Goal: Information Seeking & Learning: Learn about a topic

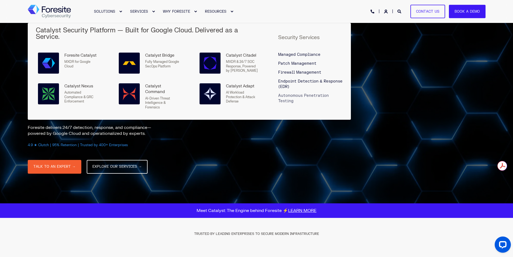
click at [288, 93] on span "Autonomous Penetration Testing" at bounding box center [303, 98] width 51 height 10
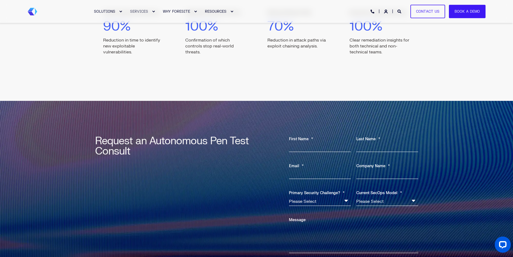
scroll to position [727, 0]
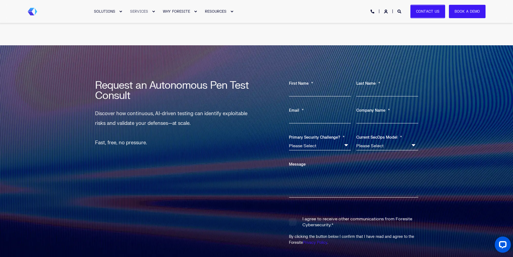
click at [425, 13] on link "Contact Us" at bounding box center [427, 12] width 35 height 14
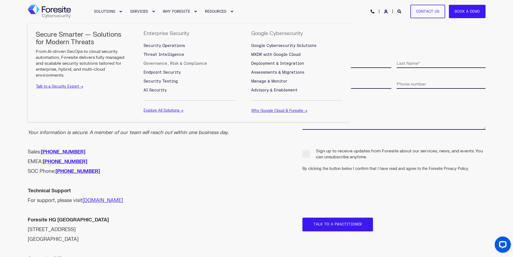
click at [165, 64] on span "Governance, Risk & Compliance" at bounding box center [176, 63] width 64 height 5
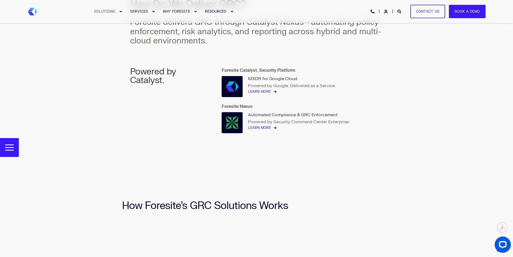
scroll to position [676, 0]
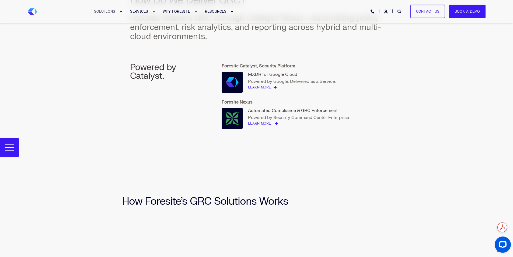
click at [260, 124] on link "Learn More" at bounding box center [259, 124] width 23 height 6
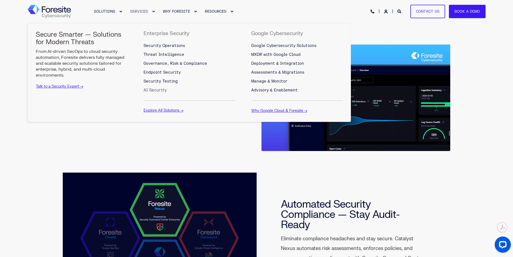
click at [160, 91] on span "AI Security" at bounding box center [155, 90] width 23 height 5
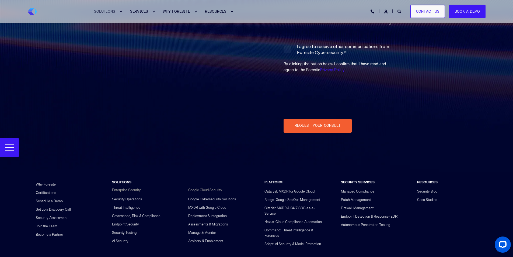
scroll to position [1762, 0]
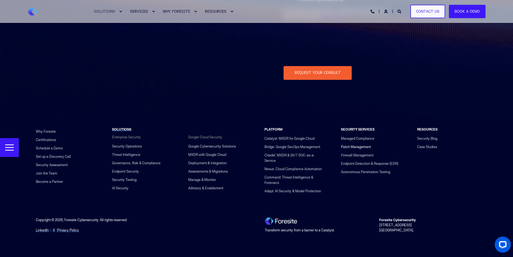
click at [348, 147] on link "Patch Management" at bounding box center [356, 147] width 30 height 8
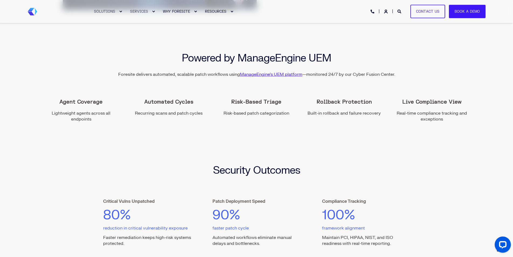
scroll to position [458, 0]
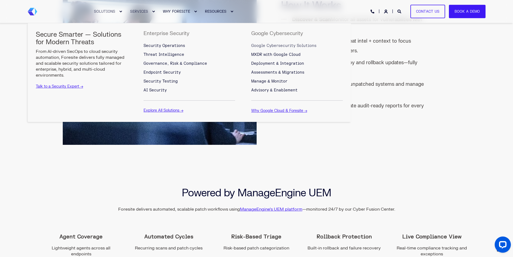
click at [276, 46] on span "Google Cybersecurity Solutions" at bounding box center [283, 45] width 65 height 5
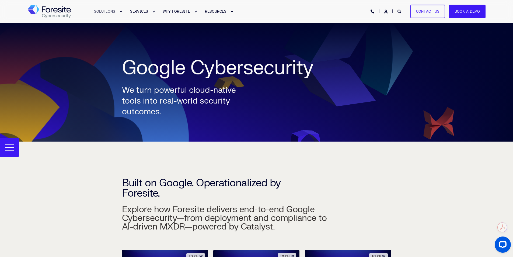
click at [337, 7] on div "SOLUTIONS SERVICES WHY FORESITE RESOURCES PHONE HOTLINE: +1 (800) 940-4699 Cont…" at bounding box center [257, 11] width 458 height 12
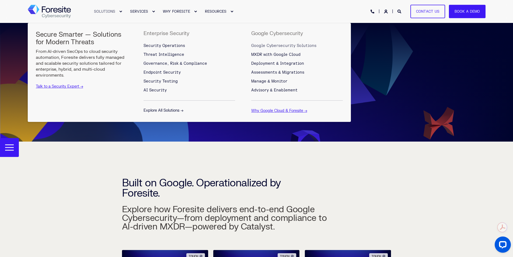
click at [165, 109] on link "Explore All Solutions →" at bounding box center [164, 110] width 40 height 5
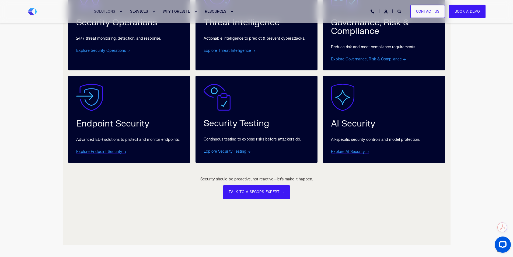
scroll to position [350, 0]
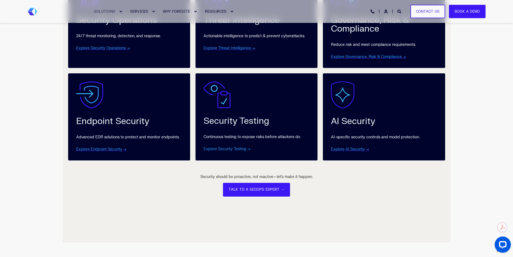
click at [223, 150] on link "Explore Security Testing →" at bounding box center [227, 149] width 47 height 5
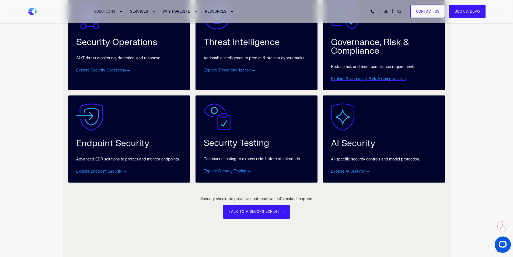
scroll to position [296, 0]
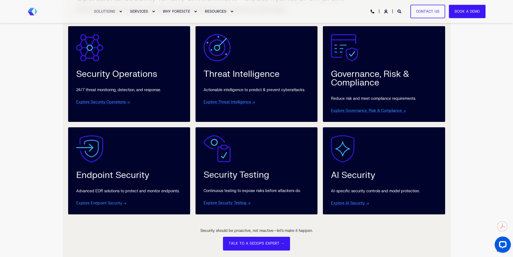
click at [96, 204] on link "Explore Endpoint Security →" at bounding box center [101, 203] width 50 height 5
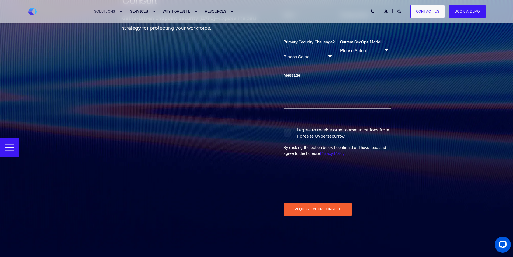
scroll to position [1645, 0]
